Goal: Task Accomplishment & Management: Manage account settings

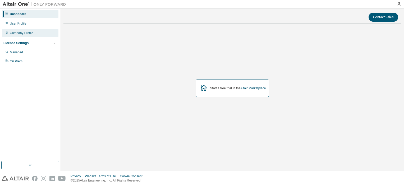
click at [22, 35] on div "Company Profile" at bounding box center [30, 33] width 56 height 8
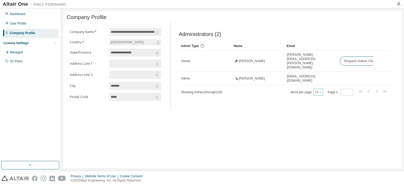
click at [318, 90] on button "10" at bounding box center [318, 92] width 7 height 4
click at [241, 164] on div "**********" at bounding box center [233, 89] width 338 height 157
click at [14, 55] on div "Managed" at bounding box center [30, 52] width 56 height 8
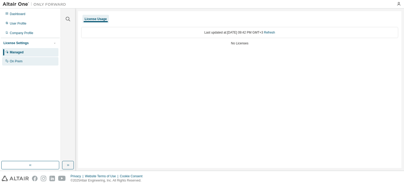
click at [16, 64] on div "On Prem" at bounding box center [30, 61] width 56 height 8
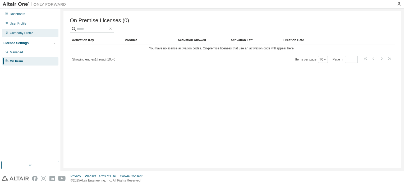
click at [29, 32] on div "Company Profile" at bounding box center [22, 33] width 24 height 4
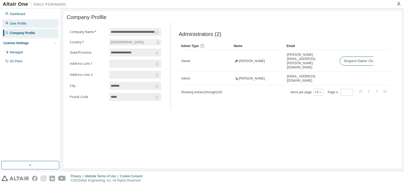
click at [25, 24] on div "User Profile" at bounding box center [18, 23] width 17 height 4
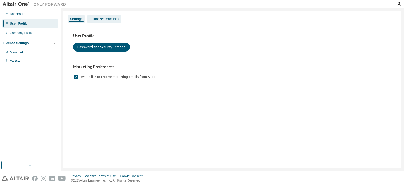
click at [104, 19] on div "Authorized Machines" at bounding box center [104, 19] width 30 height 4
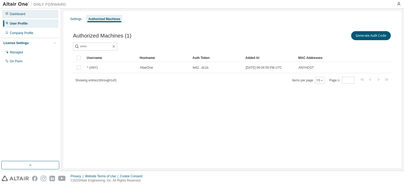
click at [19, 17] on div "Dashboard" at bounding box center [30, 14] width 56 height 8
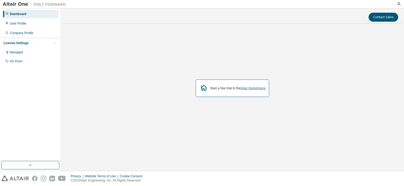
click at [252, 88] on link "Altair Marketplace" at bounding box center [253, 89] width 25 height 4
click at [395, 19] on button "Contact Sales" at bounding box center [384, 17] width 30 height 9
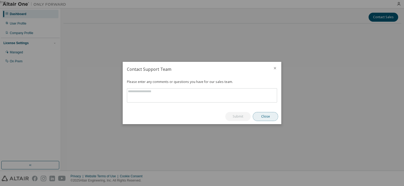
click at [262, 112] on button "Close" at bounding box center [265, 116] width 25 height 9
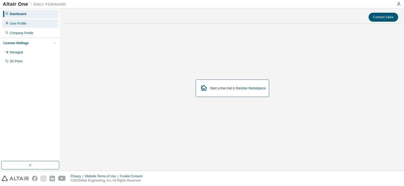
click at [11, 19] on div "User Profile" at bounding box center [30, 23] width 56 height 8
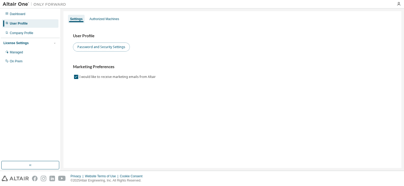
click at [102, 48] on button "Password and Security Settings" at bounding box center [101, 47] width 57 height 9
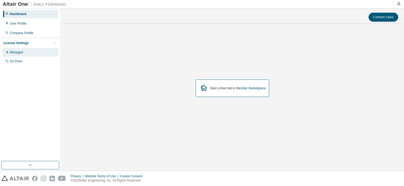
click at [17, 52] on div "Managed" at bounding box center [16, 52] width 13 height 4
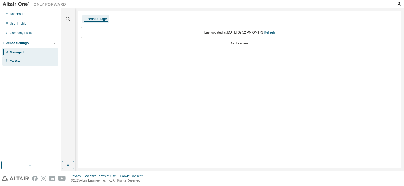
click at [16, 61] on div "On Prem" at bounding box center [16, 61] width 13 height 4
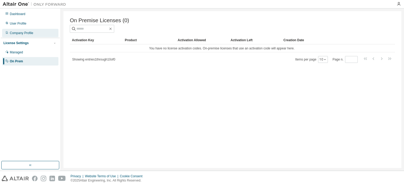
click at [18, 31] on div "Company Profile" at bounding box center [22, 33] width 24 height 4
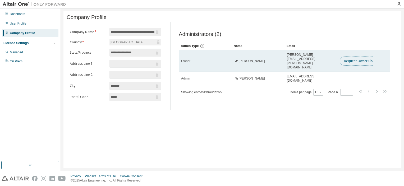
click at [359, 58] on button "Request Owner Change" at bounding box center [362, 61] width 45 height 9
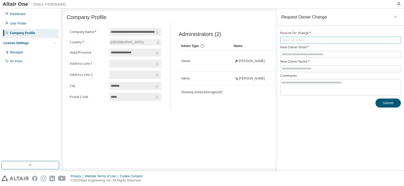
click at [320, 42] on div "Select an option" at bounding box center [341, 40] width 120 height 6
click at [255, 109] on div "**********" at bounding box center [233, 89] width 338 height 157
click at [396, 16] on icon "button" at bounding box center [396, 17] width 4 height 4
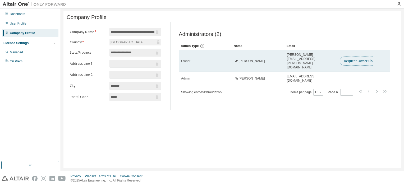
click at [350, 61] on button "Request Owner Change" at bounding box center [362, 61] width 45 height 9
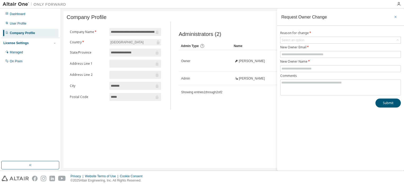
click at [396, 14] on button "button" at bounding box center [396, 17] width 8 height 8
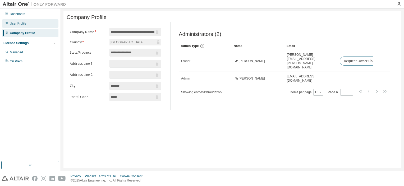
click at [13, 26] on div "User Profile" at bounding box center [30, 23] width 56 height 8
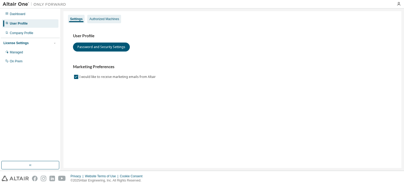
click at [102, 19] on div "Authorized Machines" at bounding box center [104, 19] width 30 height 4
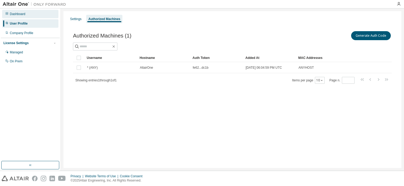
click at [17, 16] on div "Dashboard" at bounding box center [18, 14] width 16 height 4
